Goal: Information Seeking & Learning: Learn about a topic

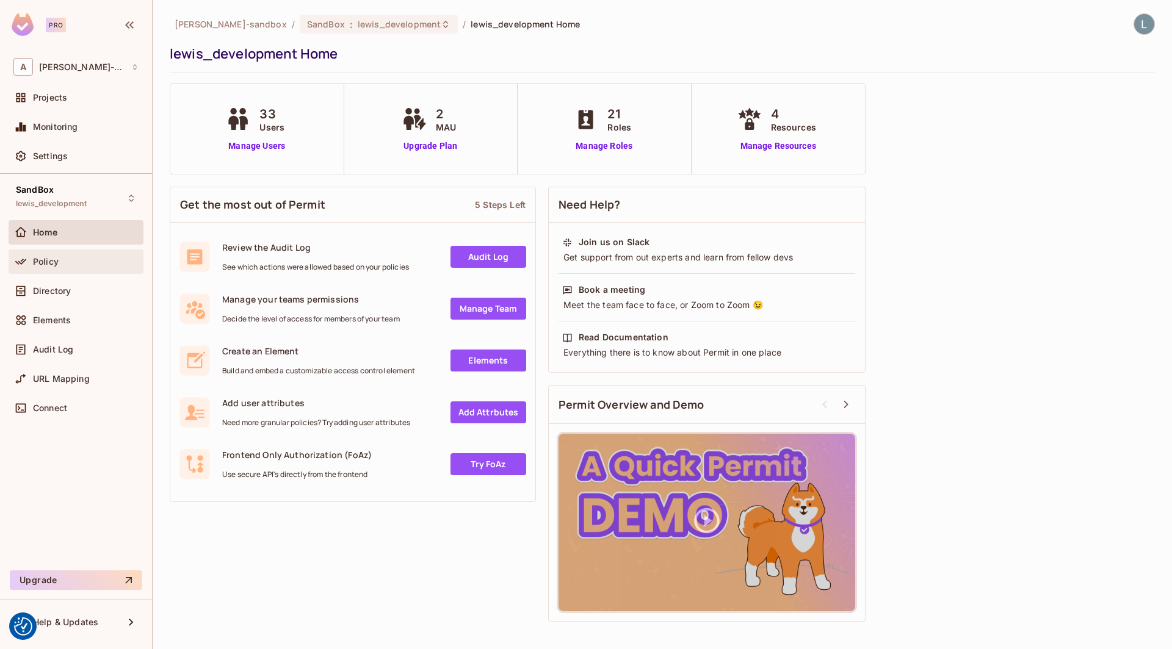
click at [74, 262] on div "Policy" at bounding box center [86, 262] width 106 height 10
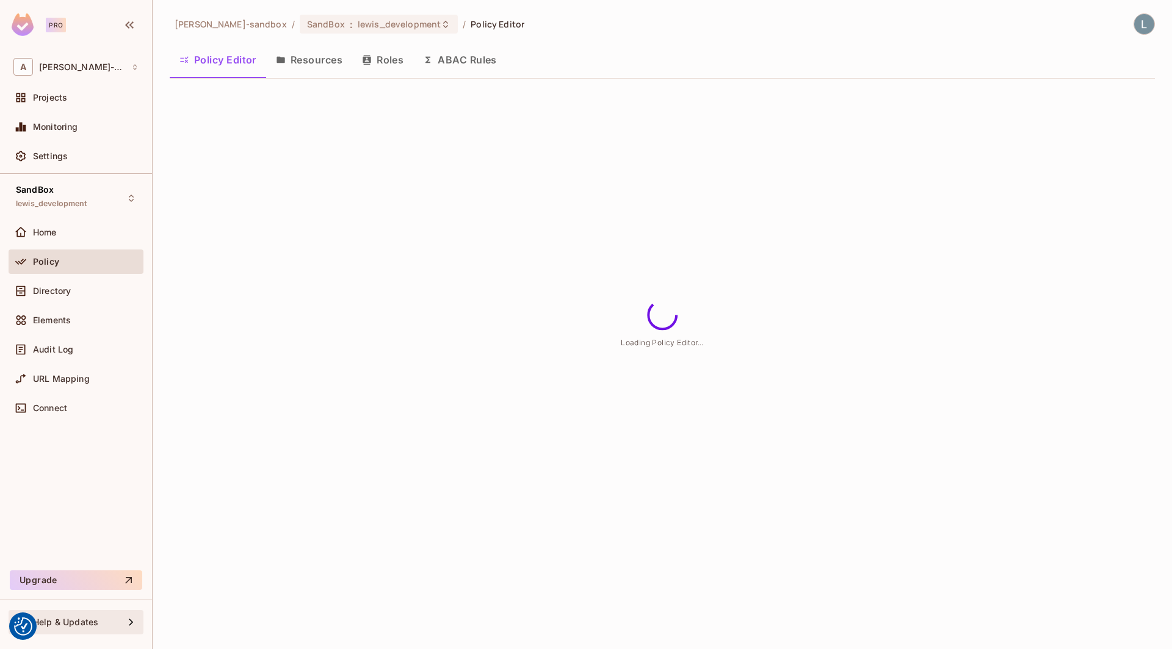
click at [100, 624] on div "Help & Updates" at bounding box center [78, 623] width 91 height 10
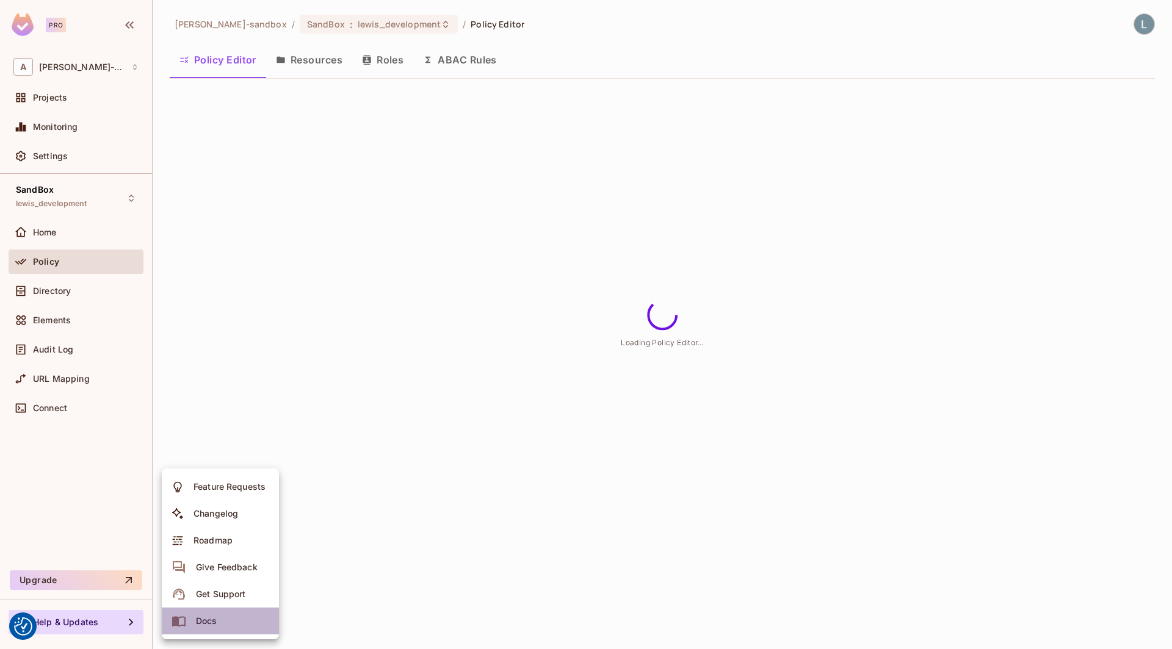
click at [211, 617] on div "Docs" at bounding box center [206, 621] width 21 height 12
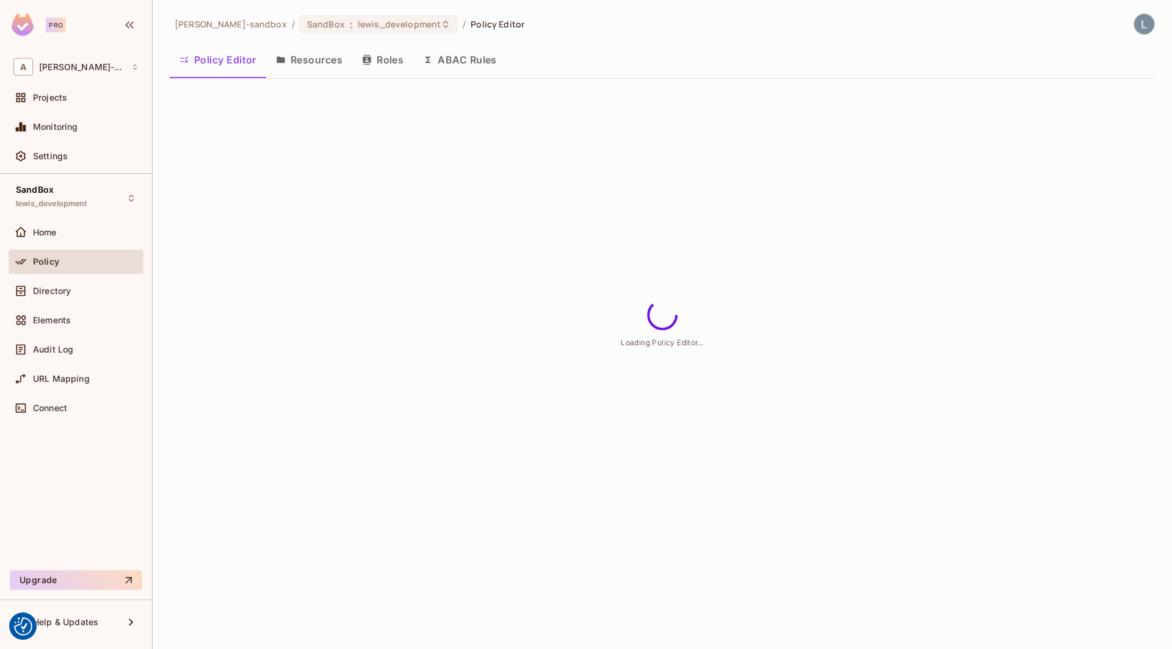
click at [475, 57] on button "ABAC Rules" at bounding box center [459, 60] width 93 height 31
click at [62, 98] on span "Projects" at bounding box center [50, 98] width 34 height 10
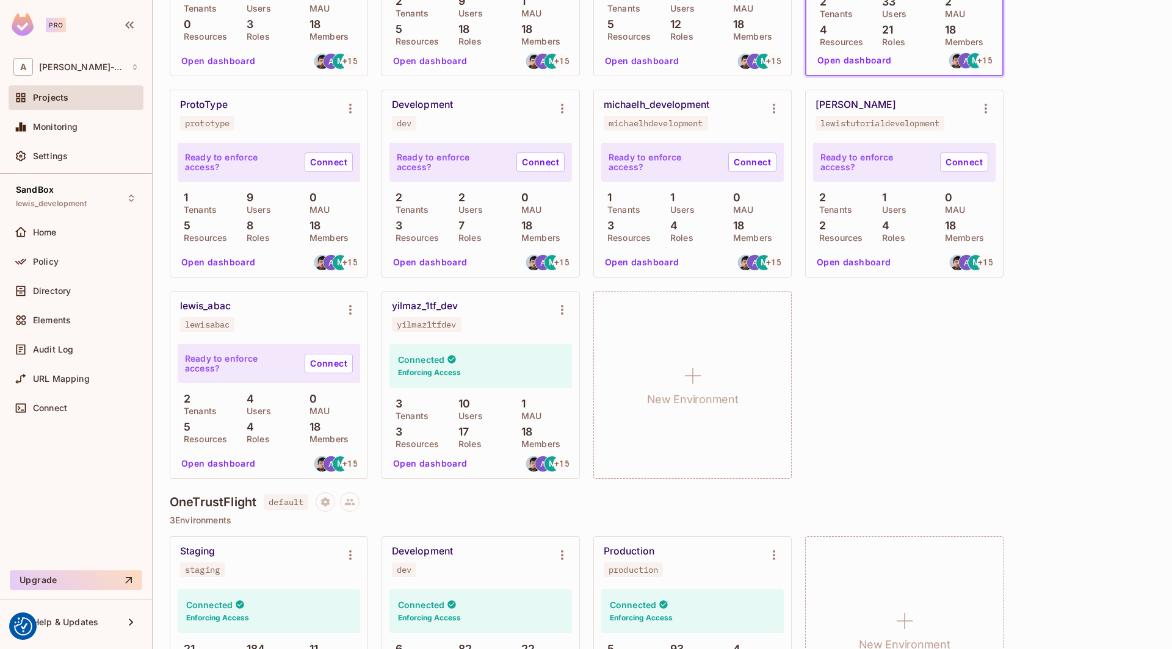
scroll to position [610, 0]
